Goal: Navigation & Orientation: Find specific page/section

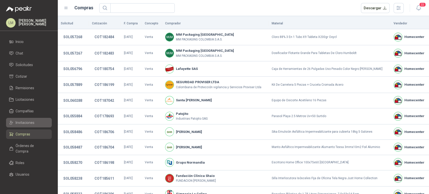
scroll to position [38, 0]
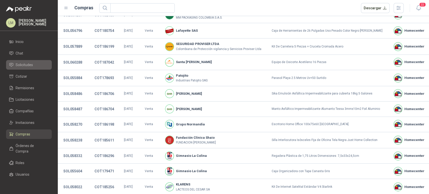
click at [31, 61] on link "Solicitudes" at bounding box center [29, 65] width 46 height 10
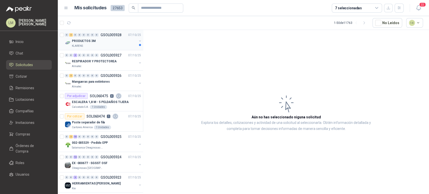
click at [138, 41] on button "button" at bounding box center [140, 41] width 4 height 4
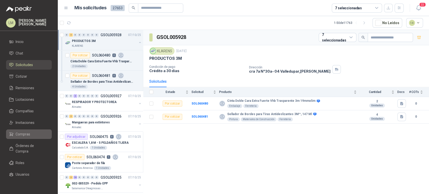
click at [18, 136] on span "Compras" at bounding box center [23, 134] width 15 height 6
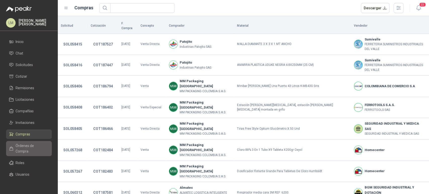
click at [26, 146] on span "Órdenes de Compra" at bounding box center [31, 148] width 31 height 11
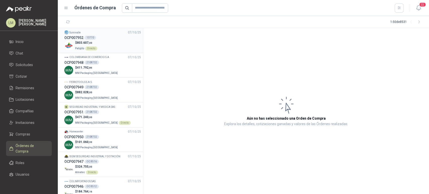
click at [107, 48] on div "$ 803.607 ,00 Patojito Directo" at bounding box center [102, 45] width 77 height 10
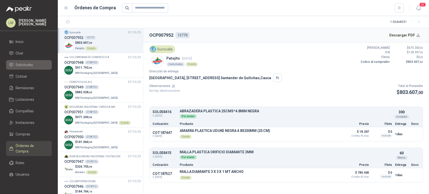
click at [25, 65] on span "Solicitudes" at bounding box center [24, 65] width 17 height 6
